Goal: Task Accomplishment & Management: Manage account settings

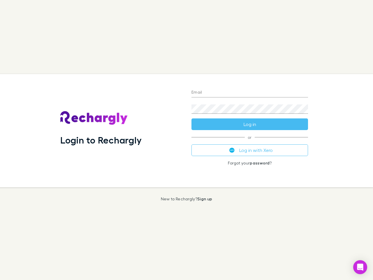
click at [187, 140] on div "Login to Rechargly" at bounding box center [121, 130] width 131 height 113
click at [250, 93] on input "Email" at bounding box center [250, 92] width 117 height 9
click at [250, 124] on button "Log in" at bounding box center [250, 124] width 117 height 12
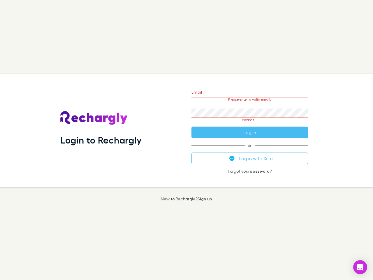
click at [250, 150] on div "Email Please enter a valid email. Password Please fill Log in or Log in with Xe…" at bounding box center [250, 130] width 126 height 113
click at [361, 267] on icon "Open Intercom Messenger" at bounding box center [361, 267] width 6 height 7
